Goal: Transaction & Acquisition: Purchase product/service

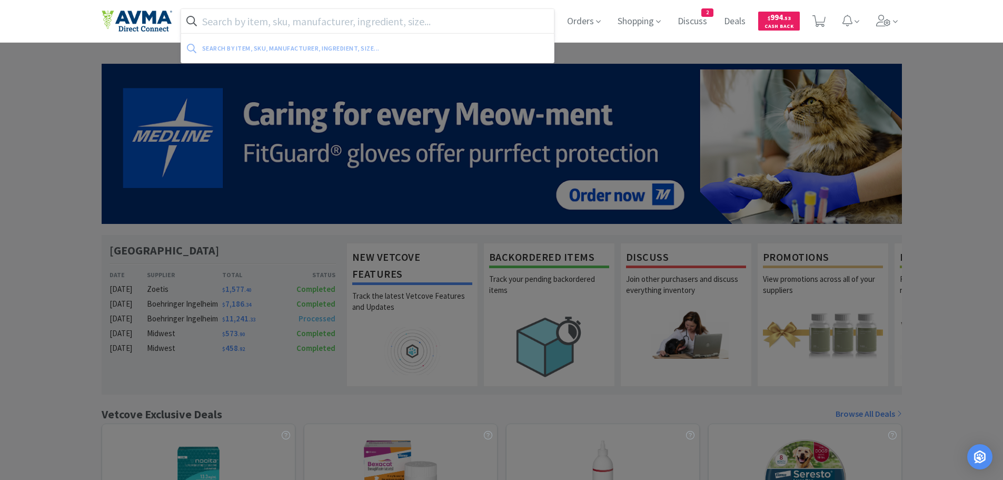
click at [262, 19] on input "text" at bounding box center [367, 21] width 373 height 24
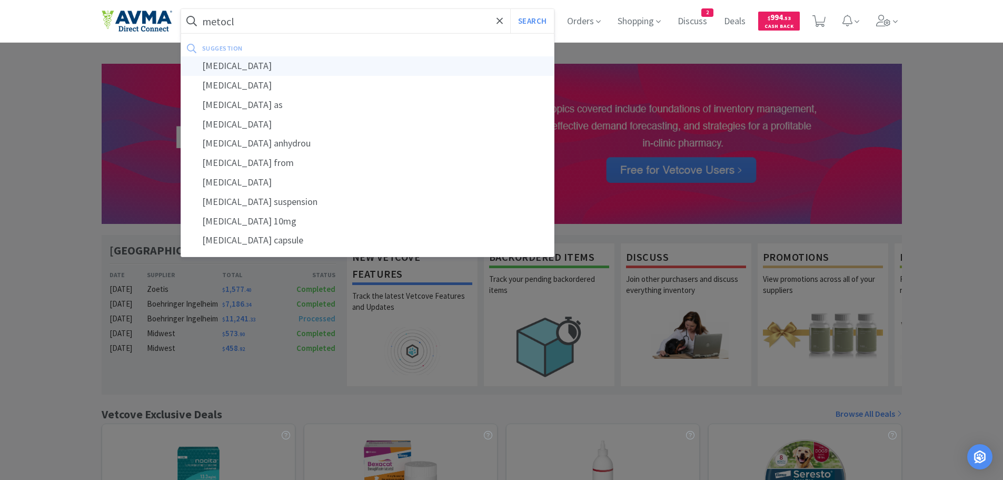
click at [243, 65] on div "[MEDICAL_DATA]" at bounding box center [367, 65] width 373 height 19
type input "[MEDICAL_DATA]"
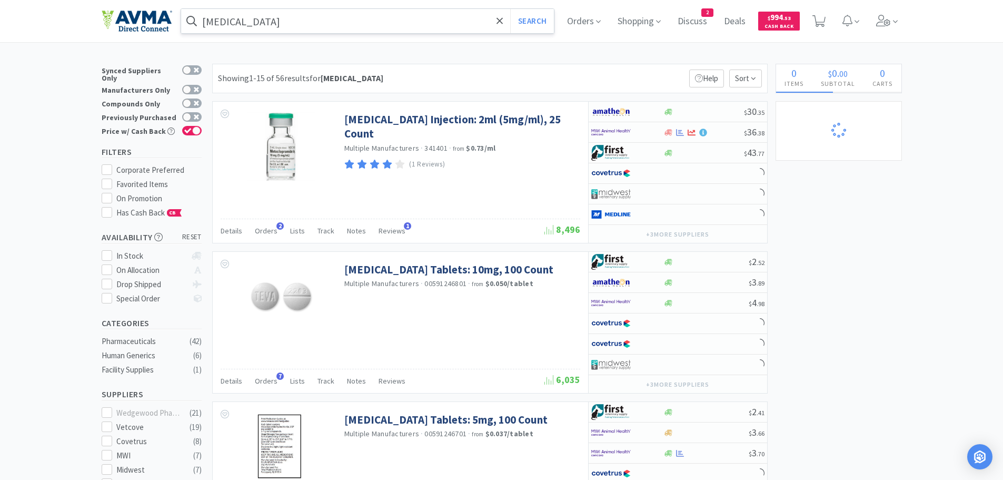
select select "10"
select select "2"
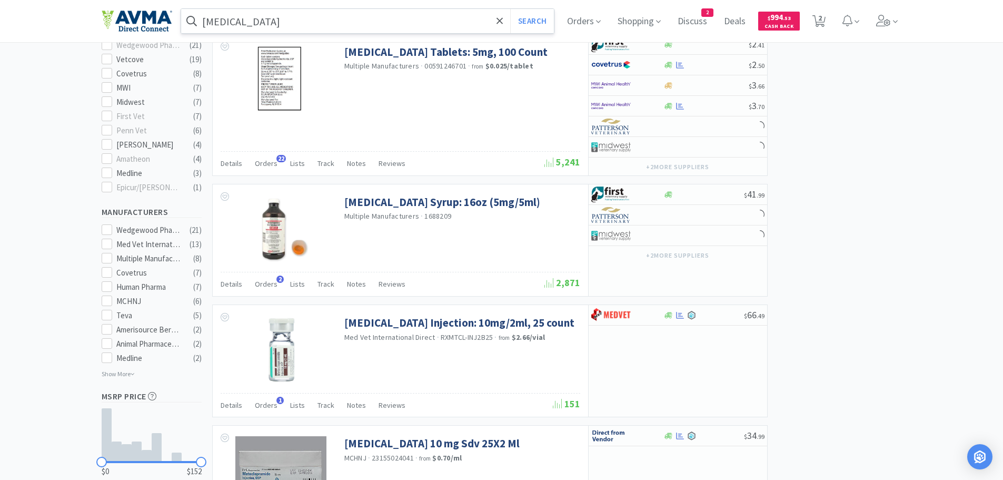
scroll to position [372, 0]
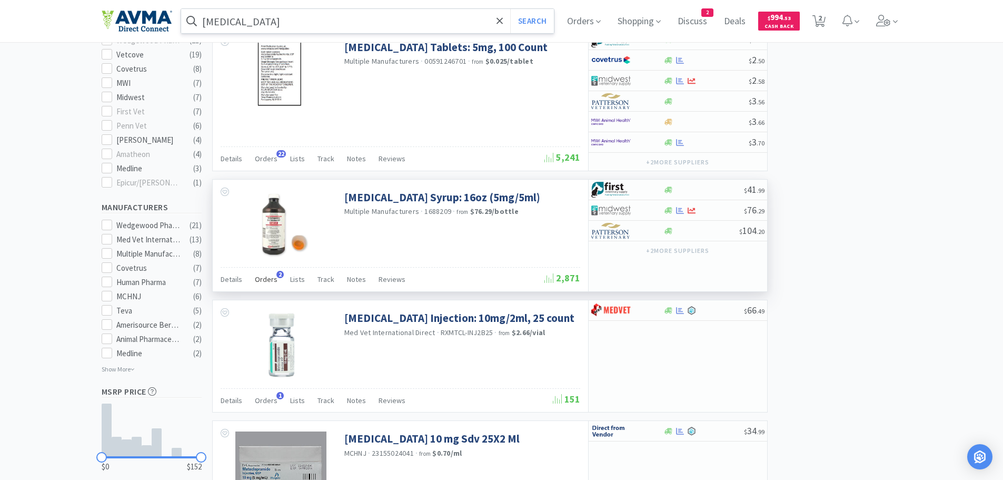
select select "2"
click at [264, 282] on span "Orders" at bounding box center [266, 278] width 23 height 9
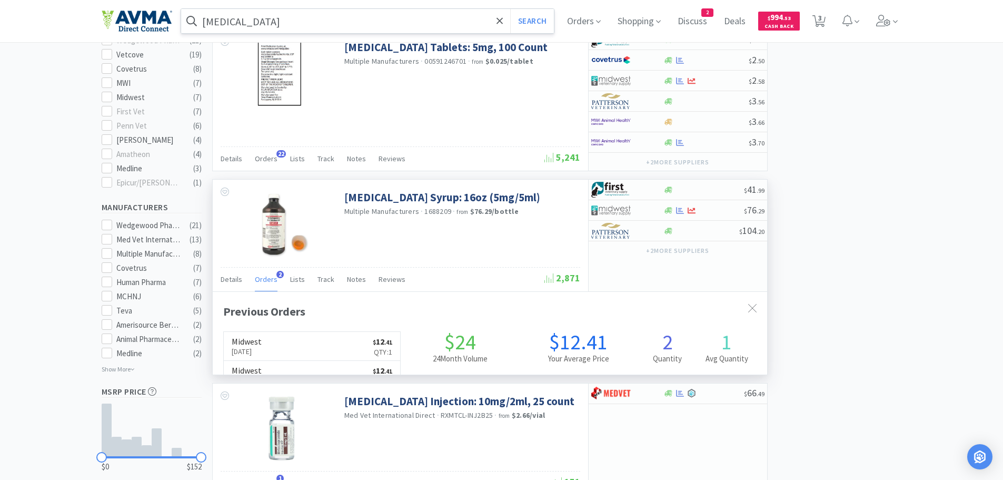
scroll to position [273, 554]
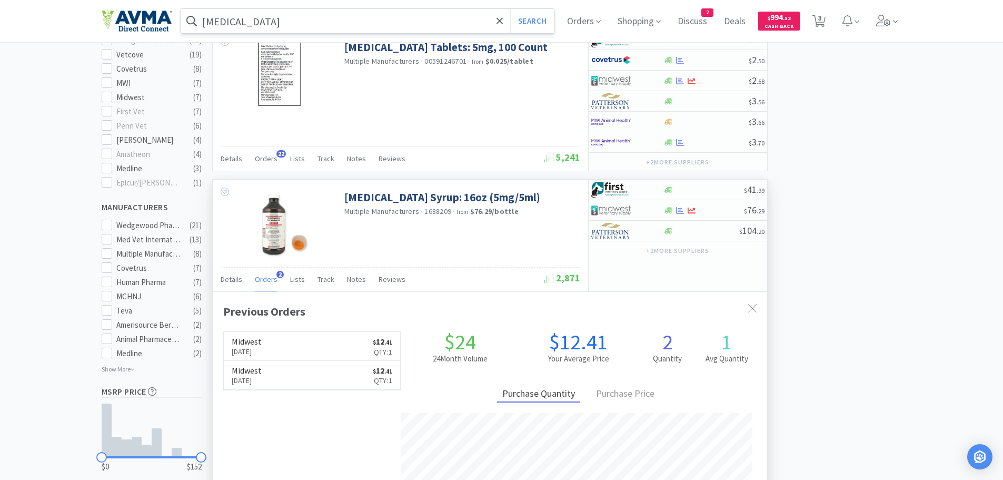
click at [264, 282] on span "Orders" at bounding box center [266, 278] width 23 height 9
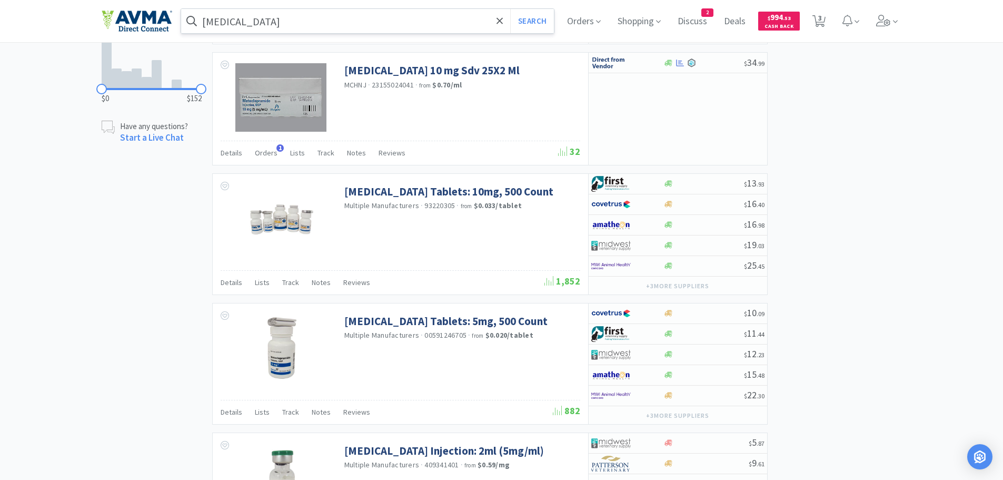
scroll to position [747, 0]
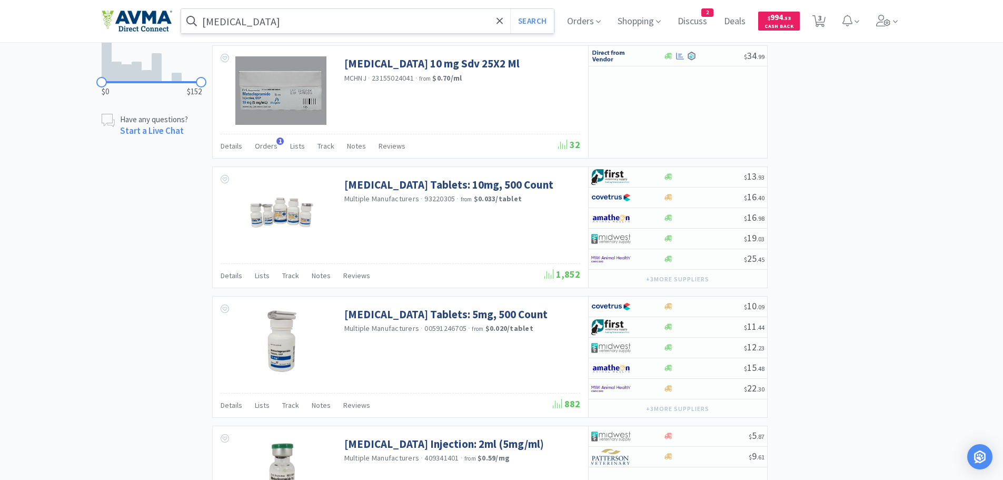
drag, startPoint x: 1010, startPoint y: 211, endPoint x: 845, endPoint y: 163, distance: 172.8
click at [845, 163] on div "× Filter Results Synced Suppliers Only Manufacturers Only Compounds Only Previo…" at bounding box center [502, 321] width 800 height 2009
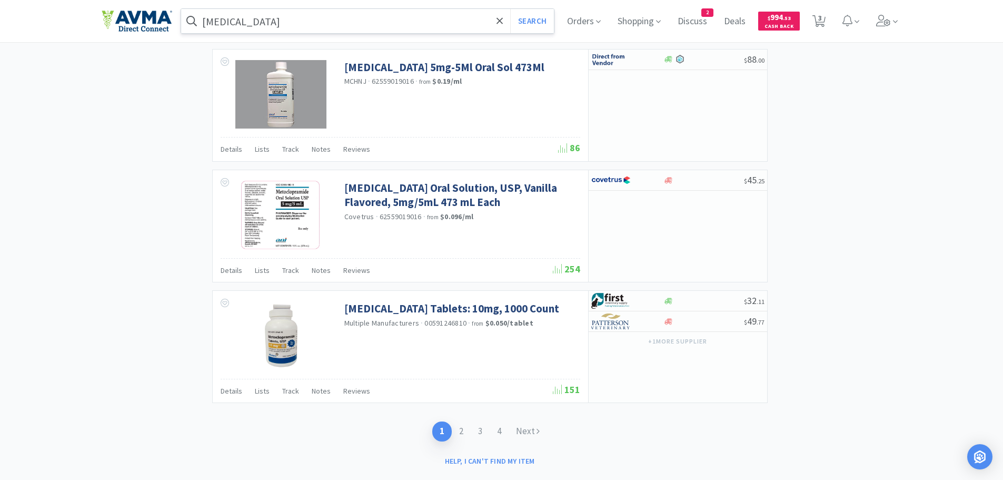
scroll to position [1605, 0]
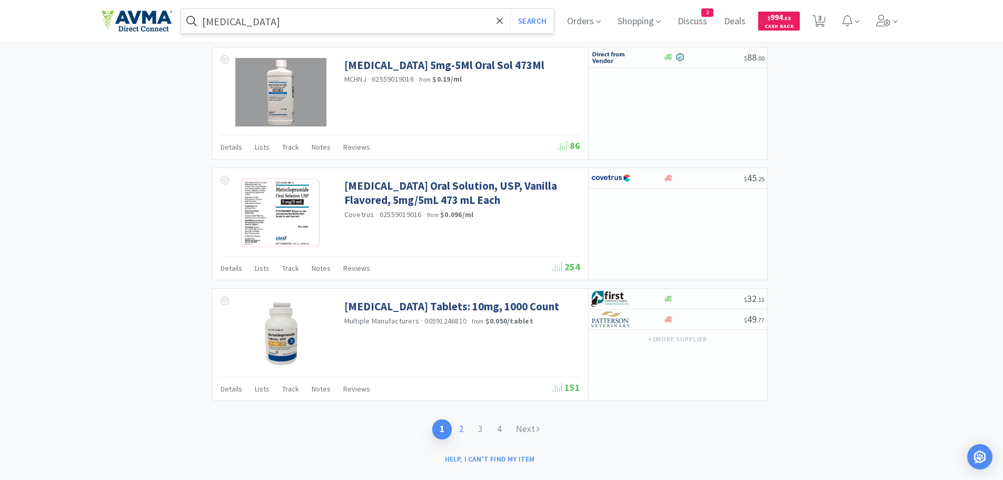
click at [462, 431] on link "2" at bounding box center [461, 428] width 19 height 19
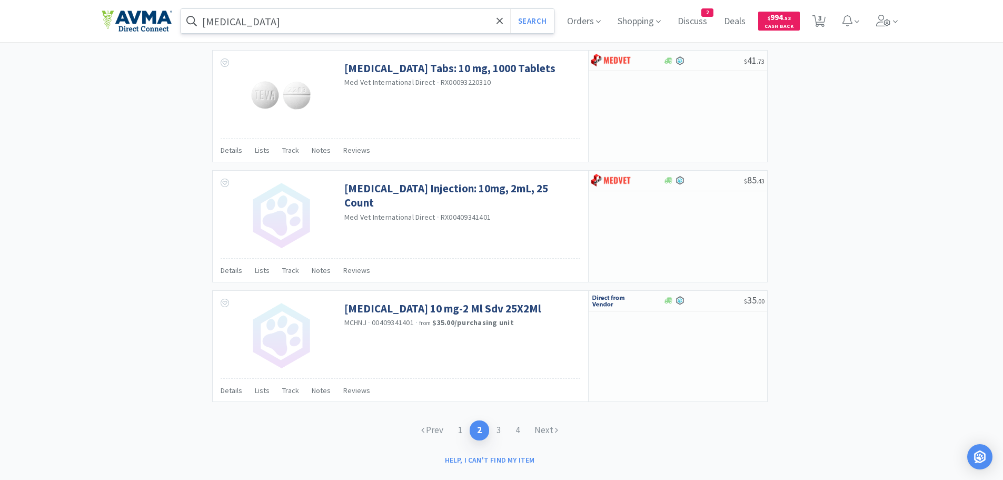
scroll to position [1500, 0]
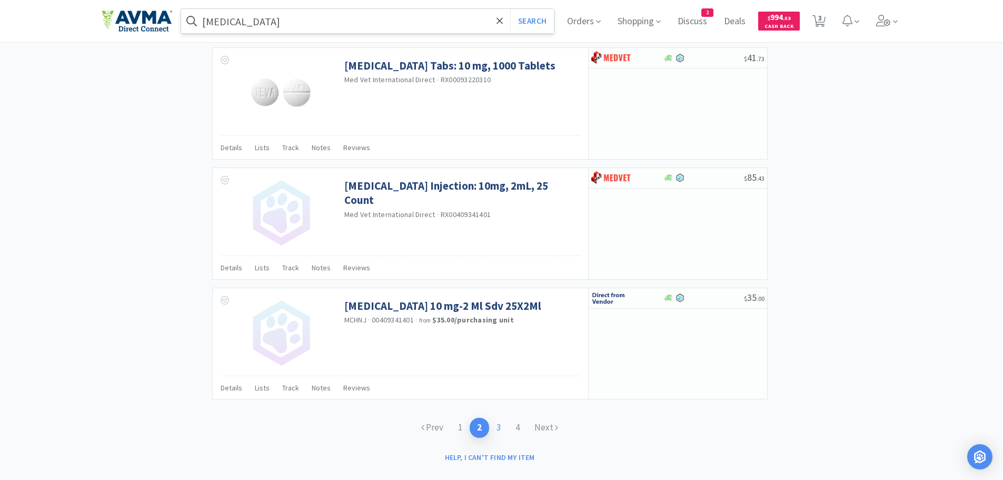
click at [500, 429] on link "3" at bounding box center [498, 427] width 19 height 19
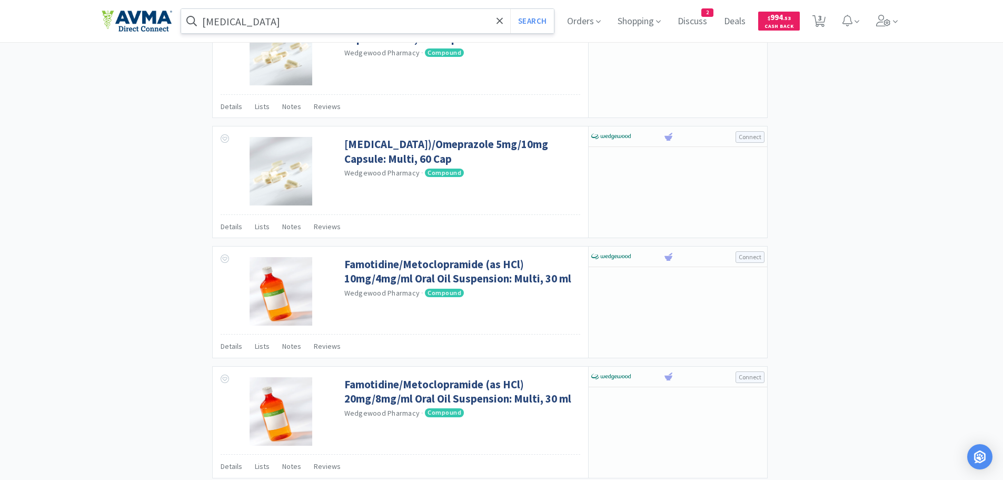
scroll to position [1581, 0]
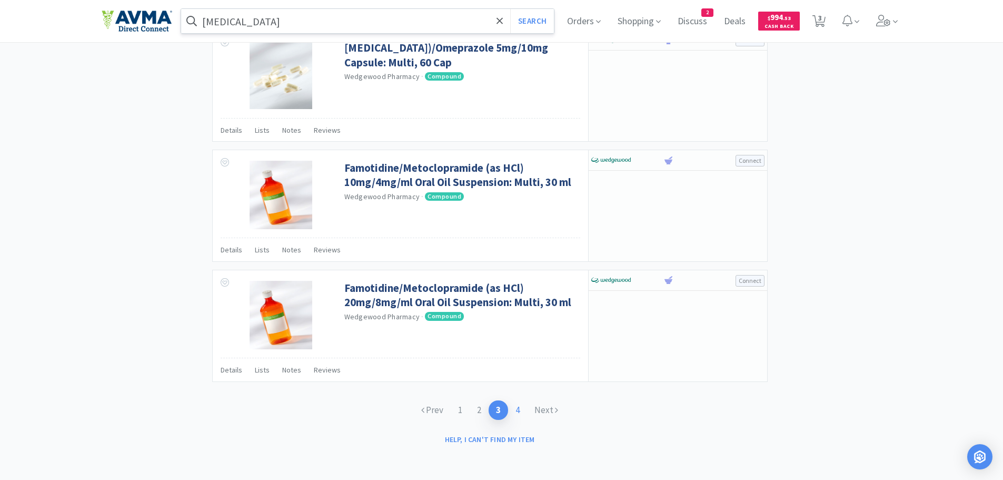
click at [521, 413] on link "4" at bounding box center [517, 409] width 19 height 19
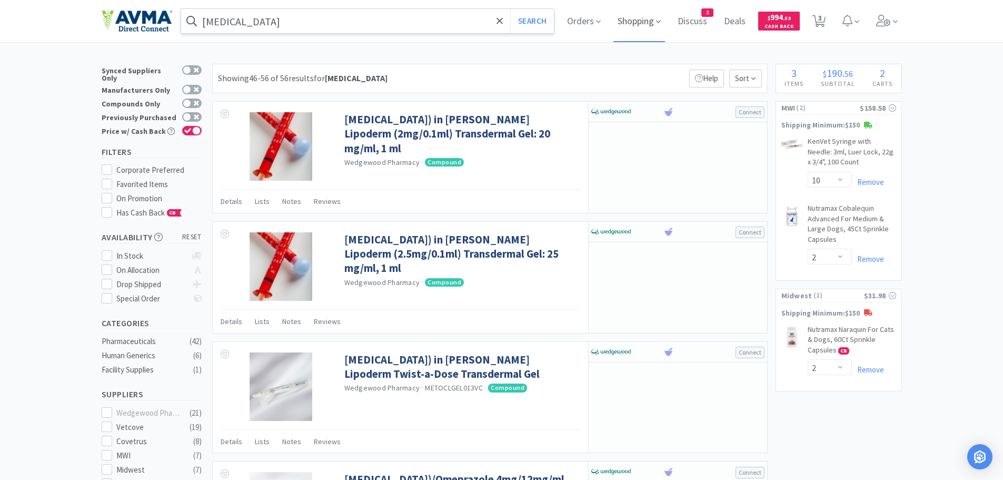
click at [631, 22] on span "Shopping" at bounding box center [639, 21] width 52 height 42
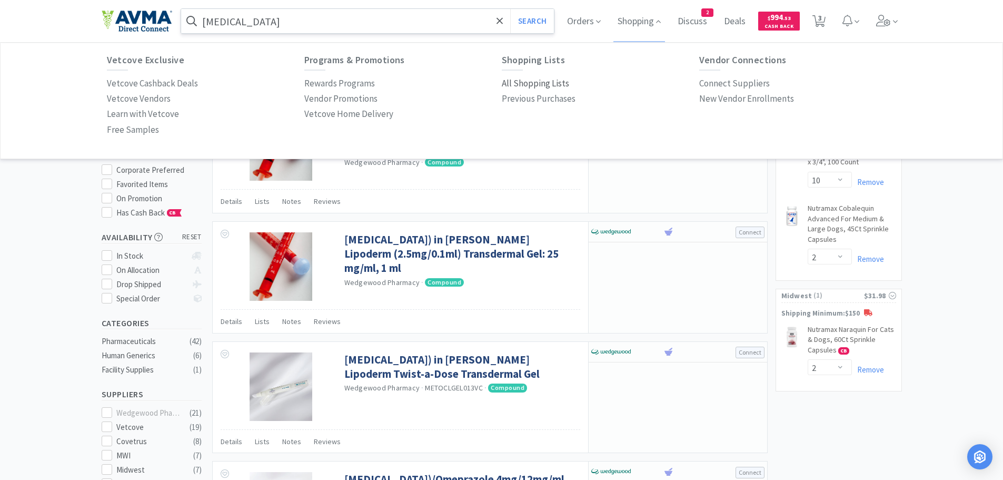
click at [522, 85] on p "All Shopping Lists" at bounding box center [535, 83] width 67 height 14
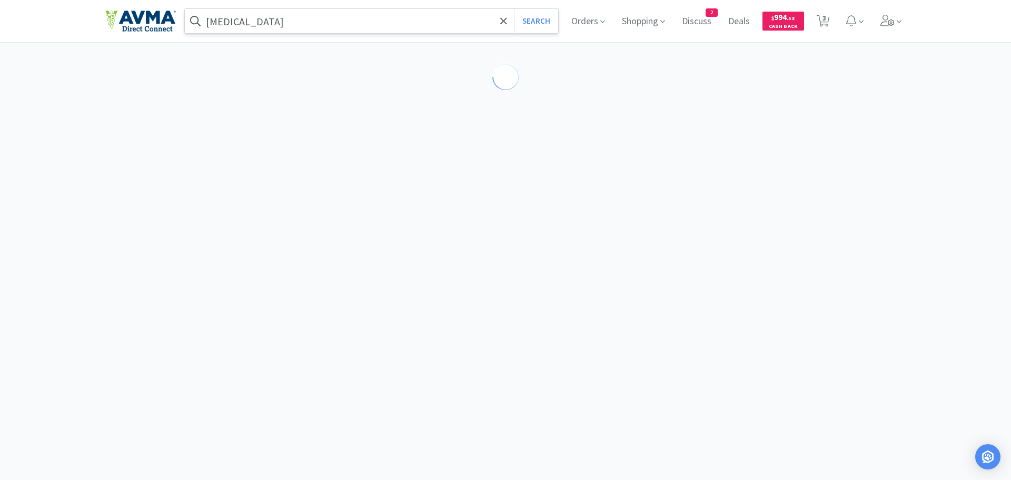
select select "10"
select select "2"
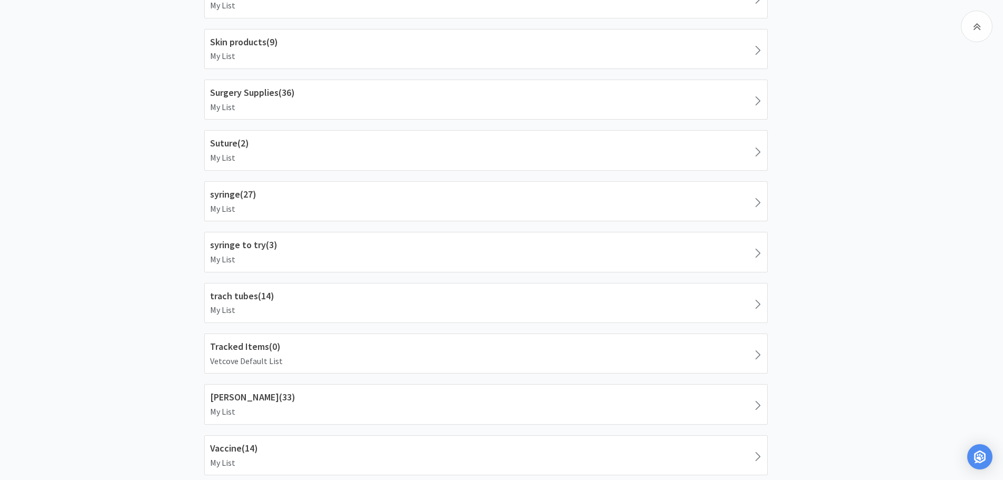
scroll to position [1241, 0]
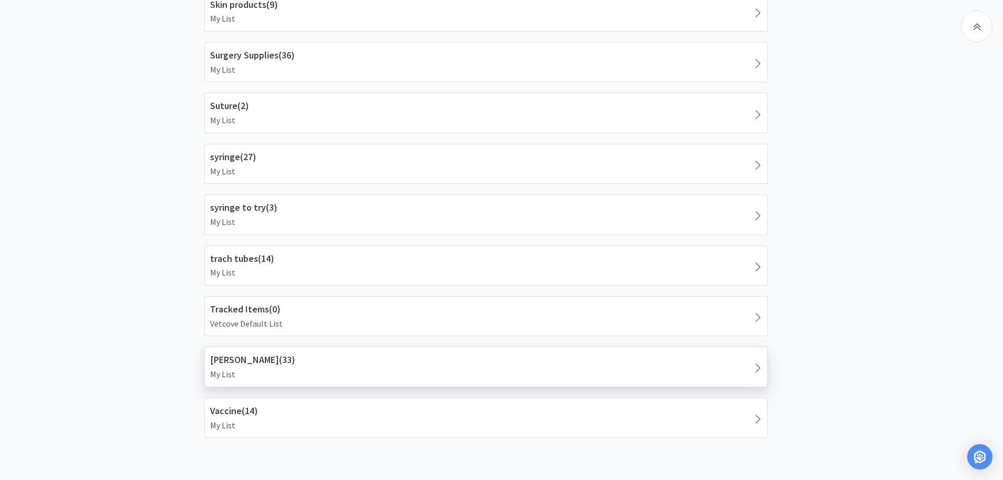
click at [272, 365] on h1 "[PERSON_NAME] ( 33 )" at bounding box center [486, 359] width 552 height 15
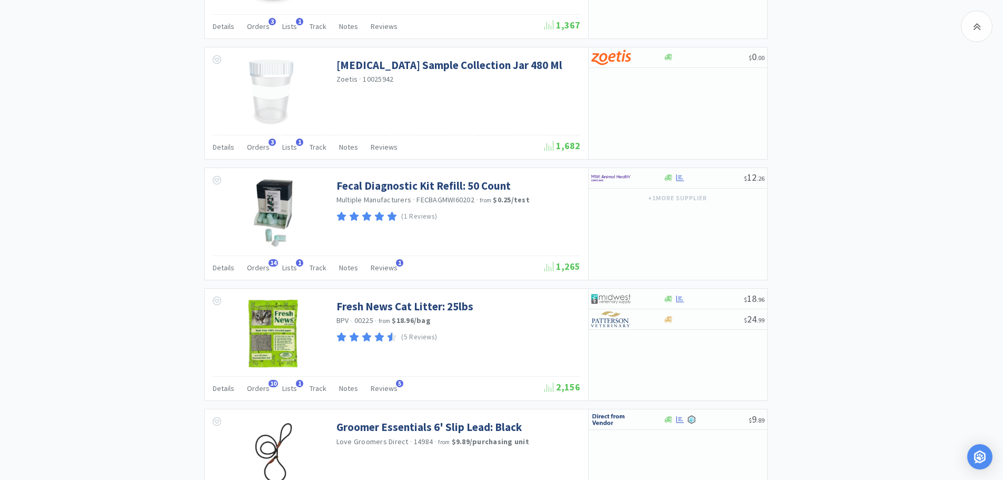
scroll to position [1519, 0]
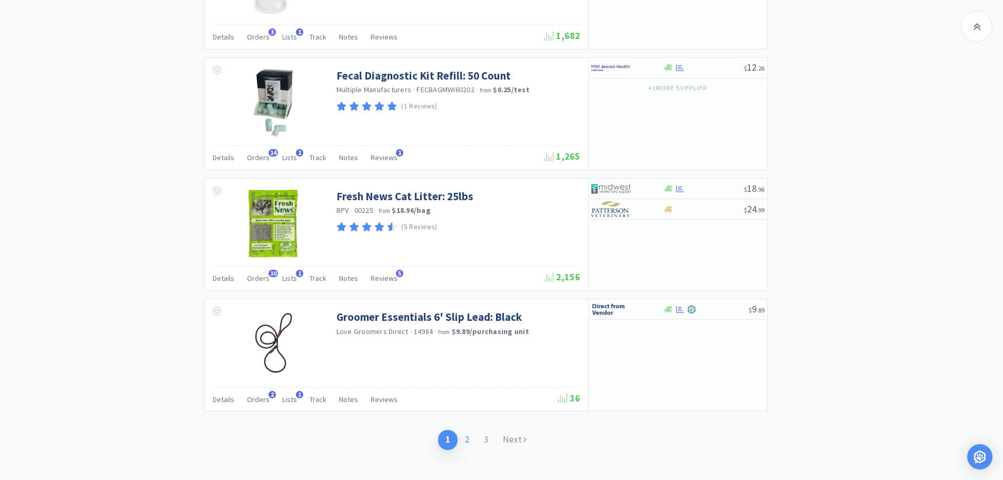
click at [468, 438] on link "2" at bounding box center [467, 439] width 19 height 19
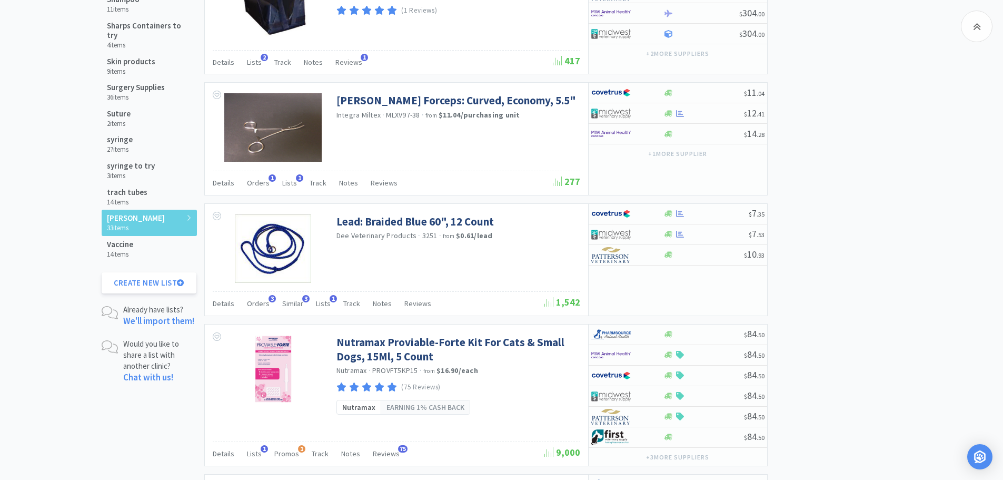
scroll to position [741, 0]
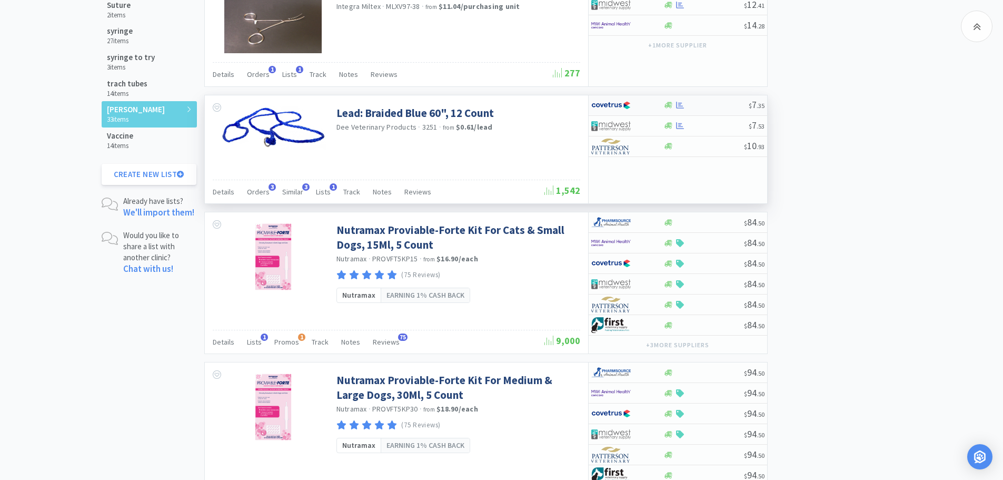
click at [717, 107] on div at bounding box center [705, 105] width 85 height 8
select select "1"
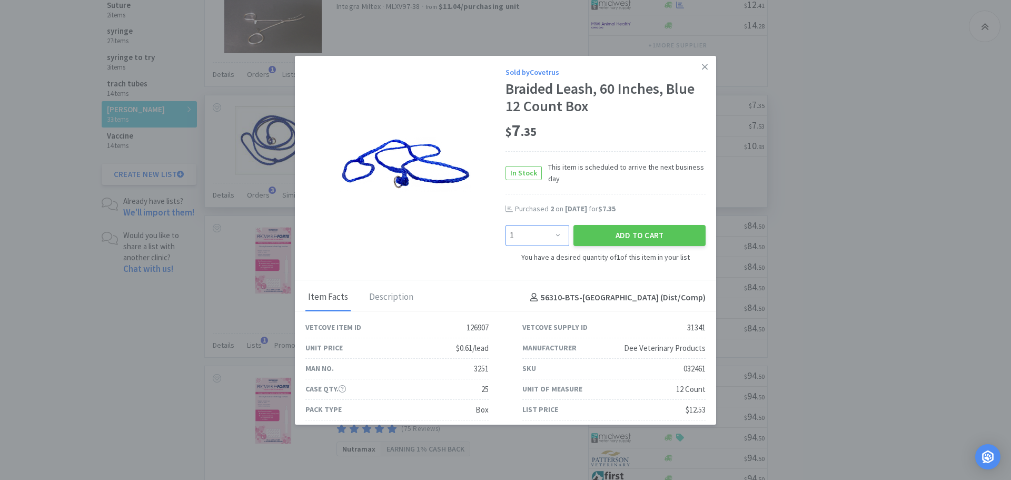
click at [551, 237] on select "Enter Quantity 1 2 3 4 5 6 7 8 9 10 11 12 13 14 15 16 17 18 19 20 Enter Quantity" at bounding box center [537, 235] width 64 height 21
click at [438, 241] on div "Sold by Covetrus Braided Leash, 60 Inches, Blue 12 Count Box $ 7 . 35 In Stock …" at bounding box center [505, 168] width 421 height 225
click at [552, 236] on select "Enter Quantity 1 2 3 4 5 6 7 8 9 10 11 12 13 14 15 16 17 18 19 20 Enter Quantity" at bounding box center [537, 235] width 64 height 21
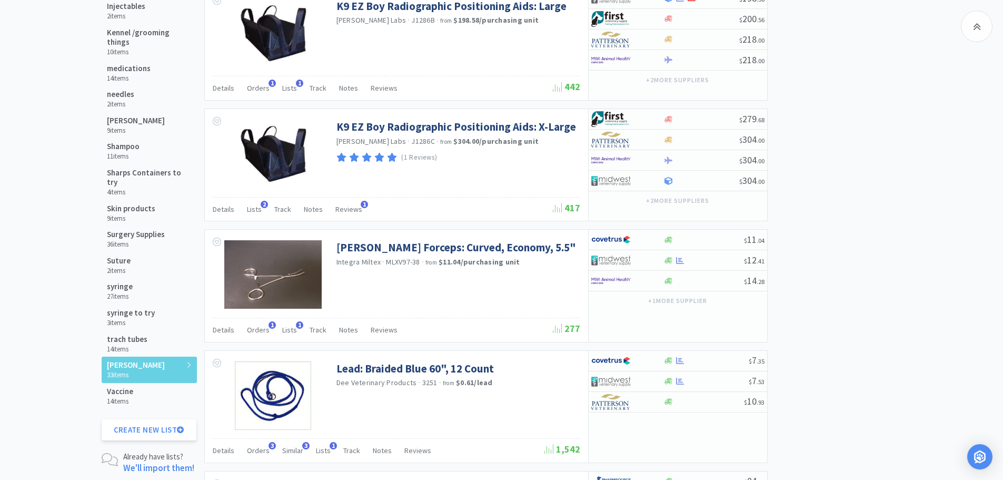
scroll to position [585, 0]
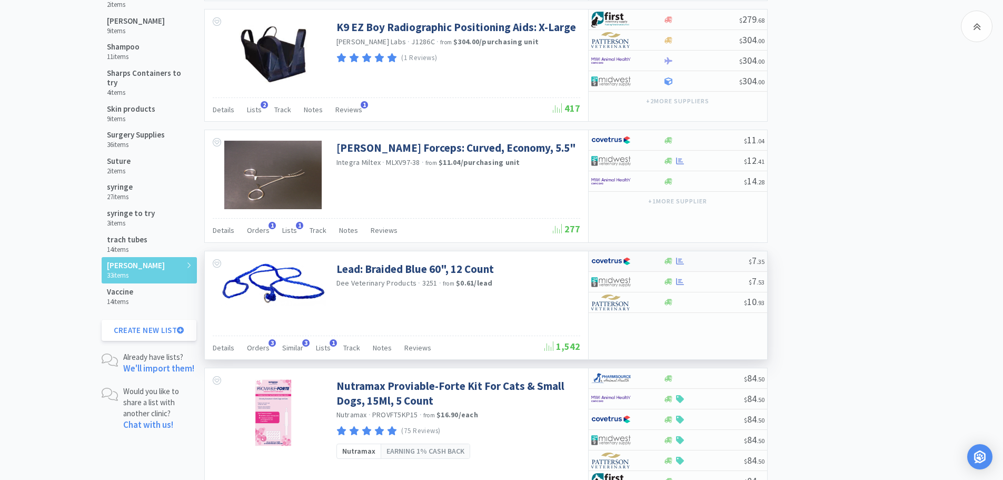
click at [716, 261] on div at bounding box center [705, 261] width 85 height 8
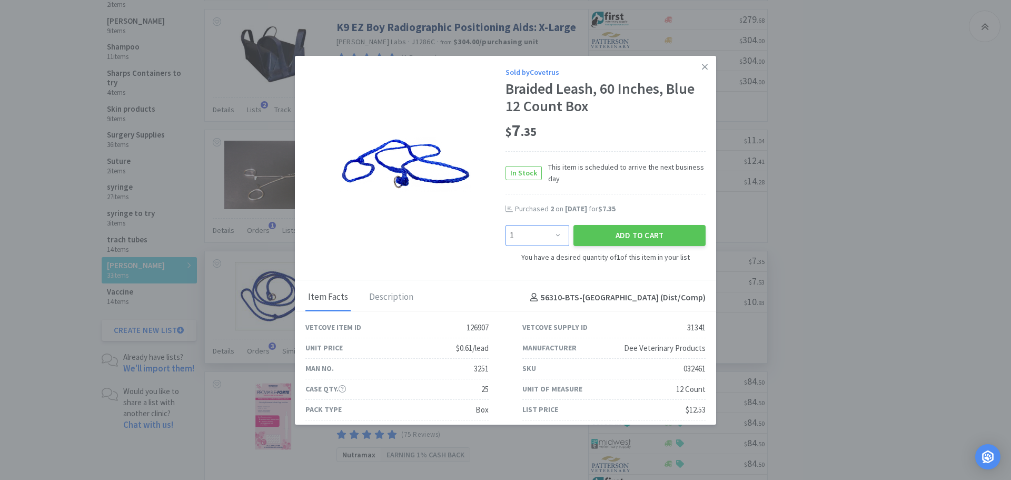
click at [549, 235] on select "Enter Quantity 1 2 3 4 5 6 7 8 9 10 11 12 13 14 15 16 17 18 19 20 Enter Quantity" at bounding box center [537, 235] width 64 height 21
select select "15"
click at [505, 225] on select "Enter Quantity 1 2 3 4 5 6 7 8 9 10 11 12 13 14 15 16 17 18 19 20 Enter Quantity" at bounding box center [537, 235] width 64 height 21
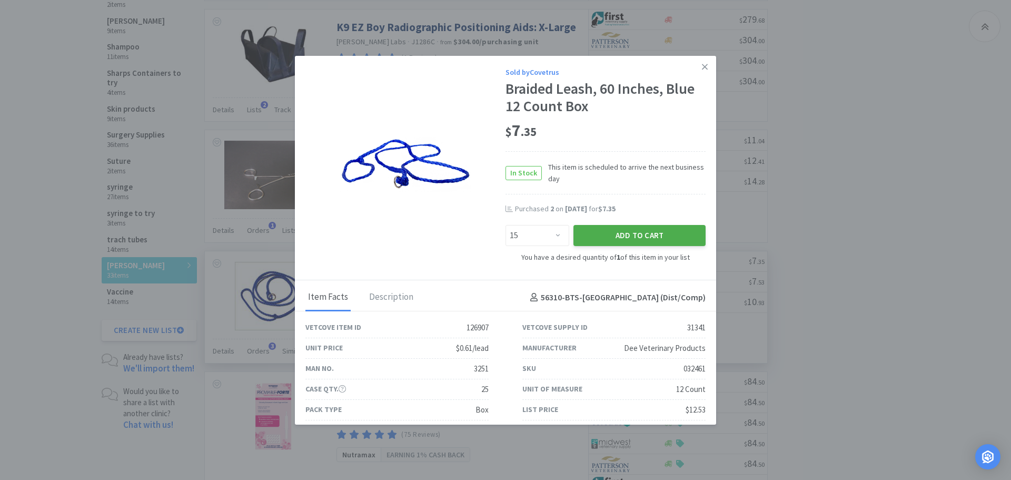
click at [617, 232] on button "Add to Cart" at bounding box center [639, 235] width 132 height 21
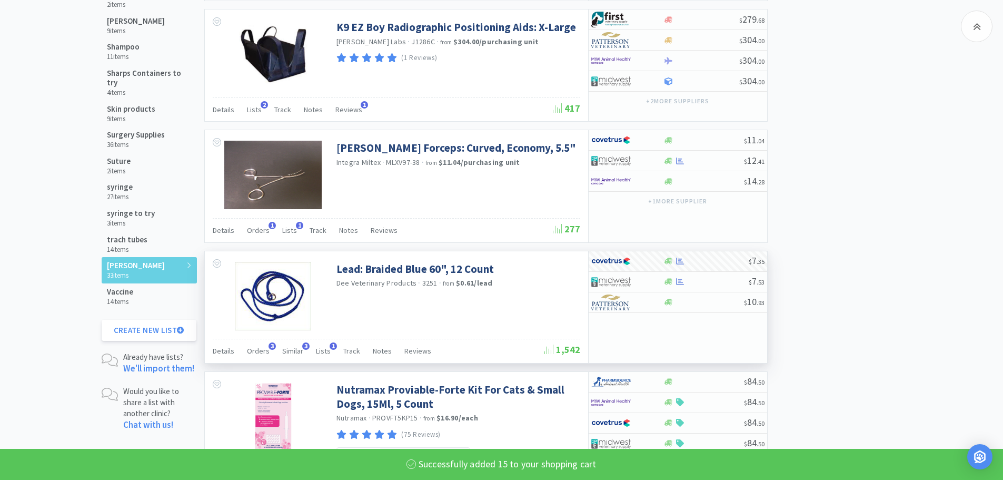
select select "15"
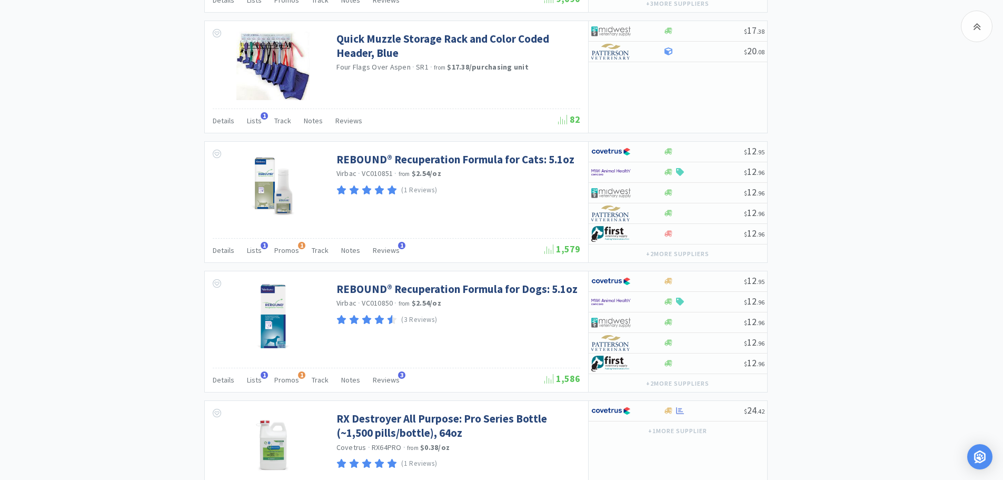
scroll to position [1234, 0]
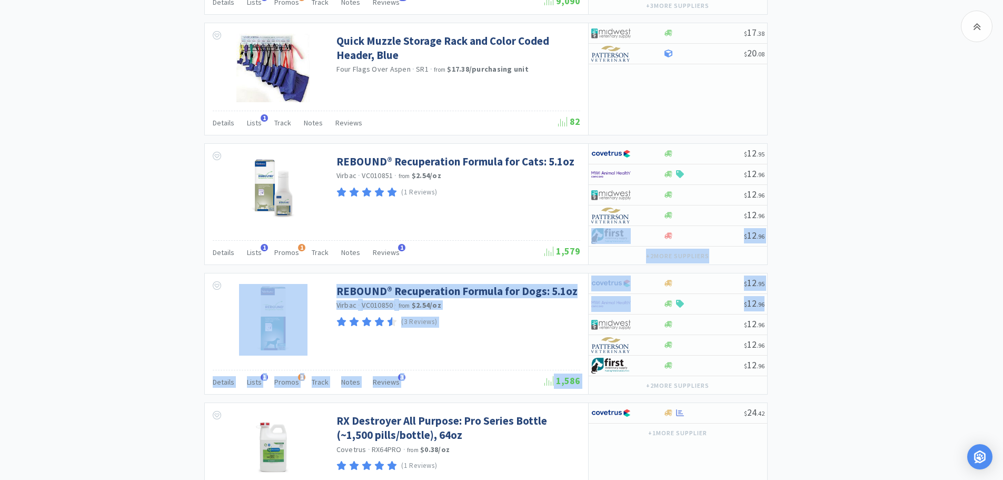
drag, startPoint x: 1002, startPoint y: 313, endPoint x: 993, endPoint y: 232, distance: 81.6
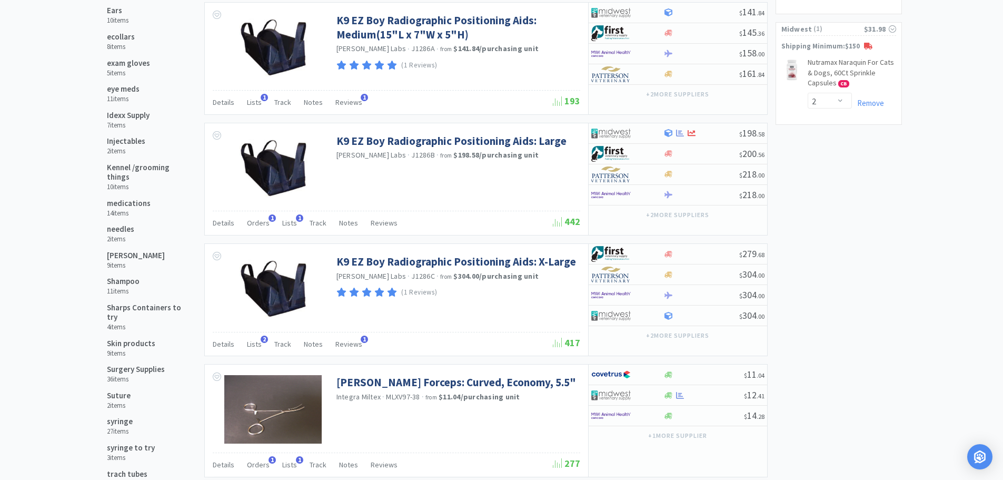
scroll to position [0, 0]
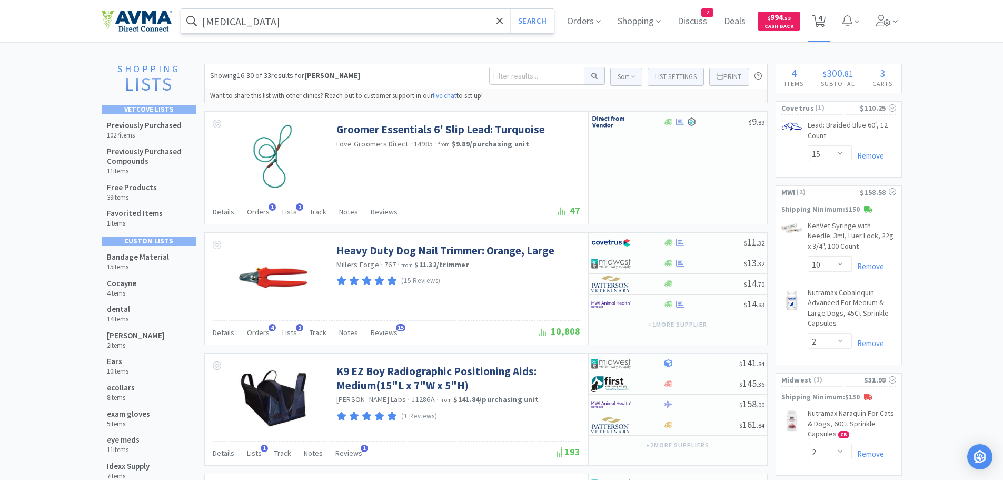
click at [821, 17] on span "4" at bounding box center [820, 18] width 4 height 42
select select "15"
select select "10"
select select "2"
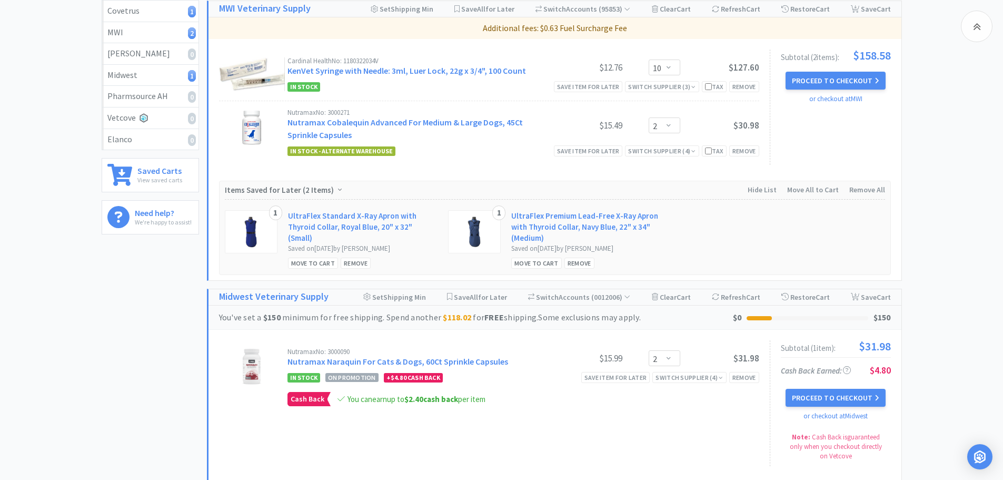
scroll to position [245, 0]
click at [606, 376] on div "Save item for later" at bounding box center [615, 376] width 69 height 11
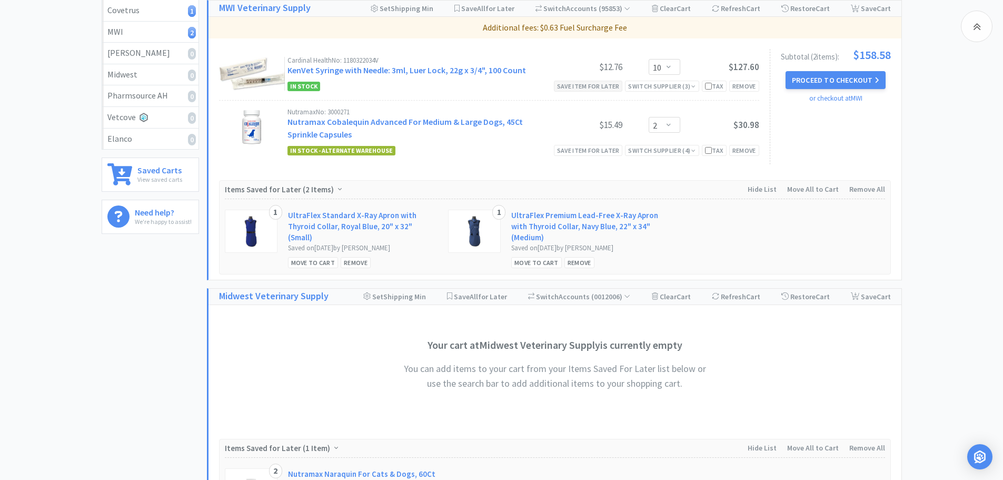
click at [597, 88] on div "Save item for later" at bounding box center [588, 86] width 69 height 11
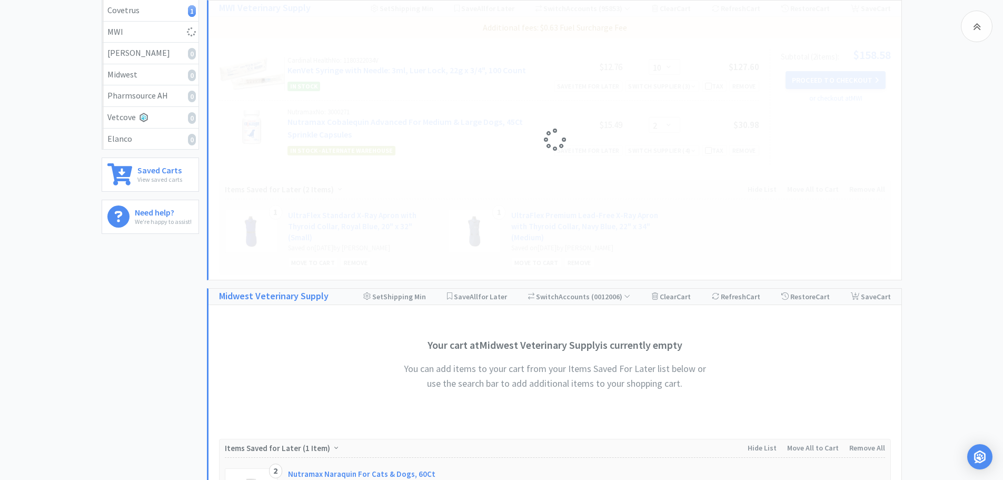
select select "2"
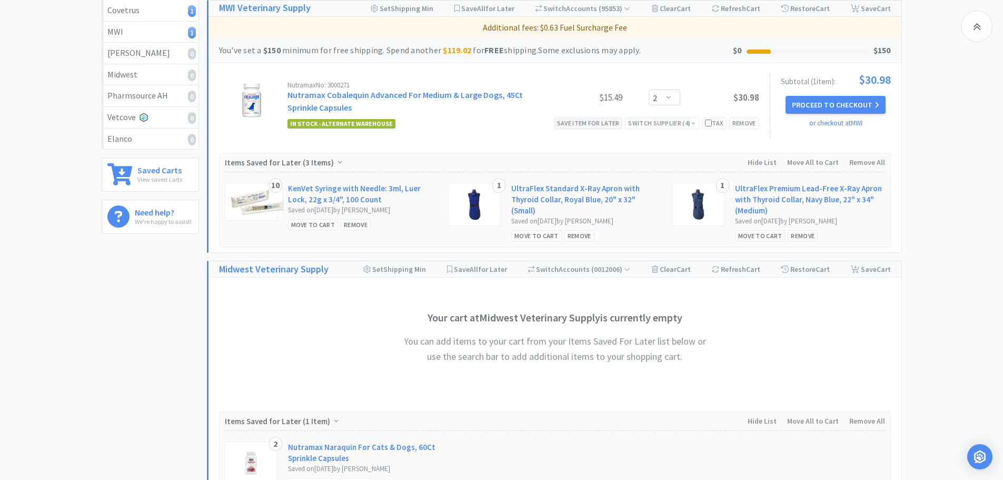
click at [581, 124] on div "Save item for later" at bounding box center [588, 122] width 69 height 11
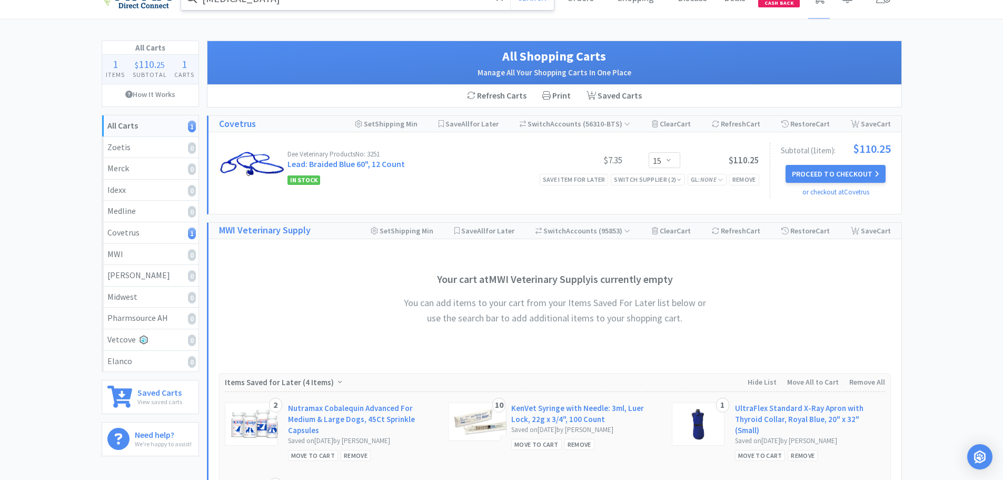
scroll to position [0, 0]
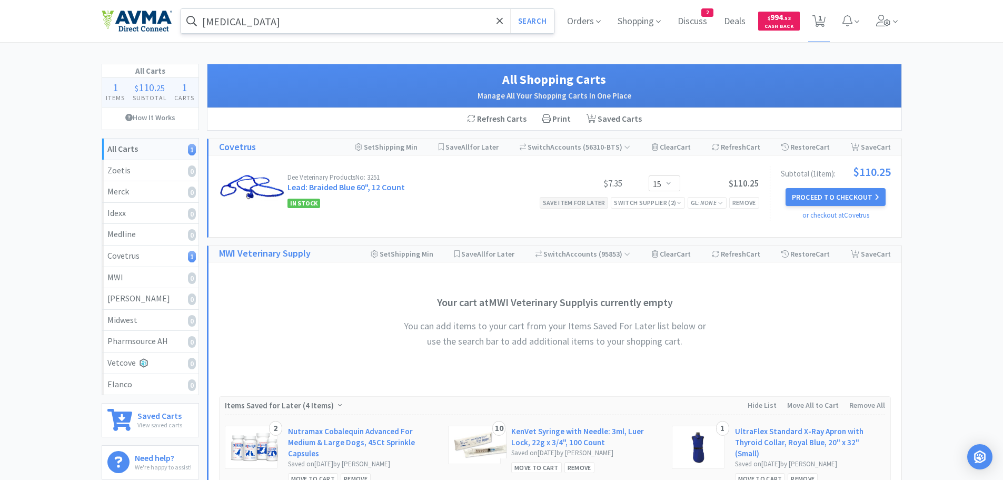
click at [570, 204] on div "Save item for later" at bounding box center [574, 202] width 69 height 11
